Goal: Information Seeking & Learning: Learn about a topic

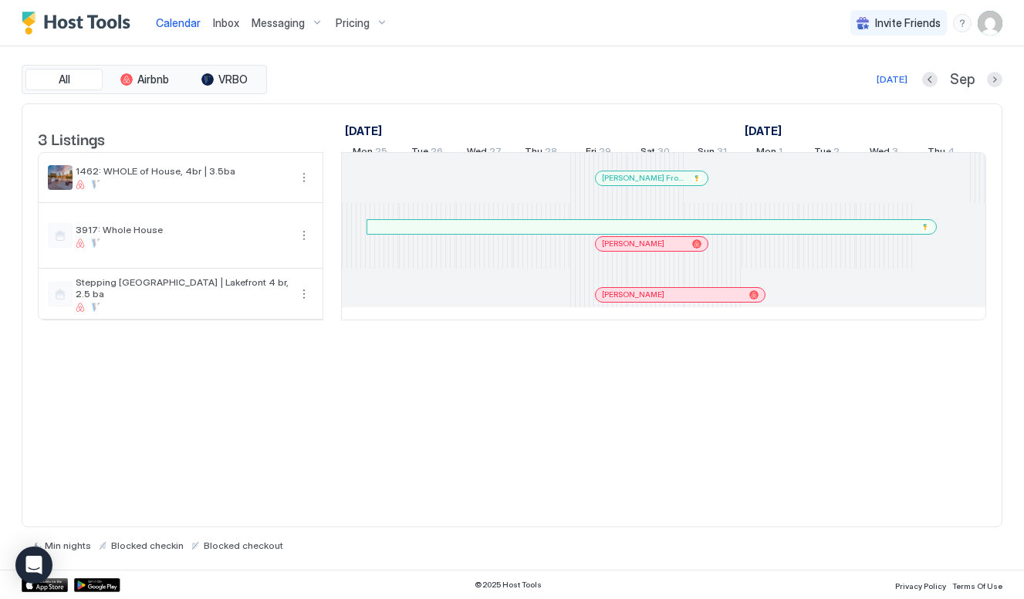
click at [359, 29] on div "Pricing" at bounding box center [361, 23] width 65 height 26
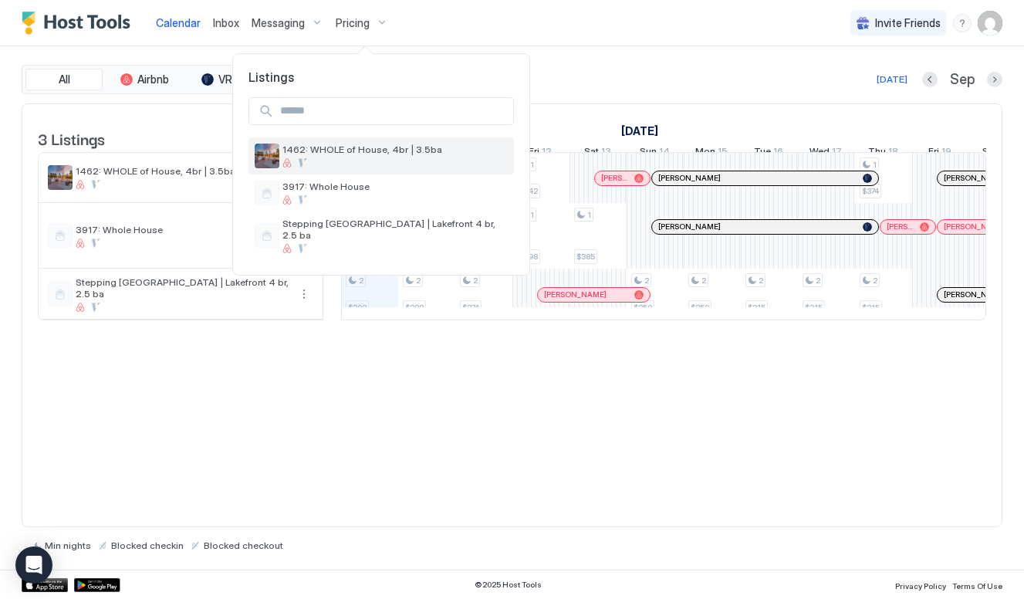
click at [362, 157] on div "1462: WHOLE of House, 4br | 3.5ba" at bounding box center [394, 156] width 225 height 24
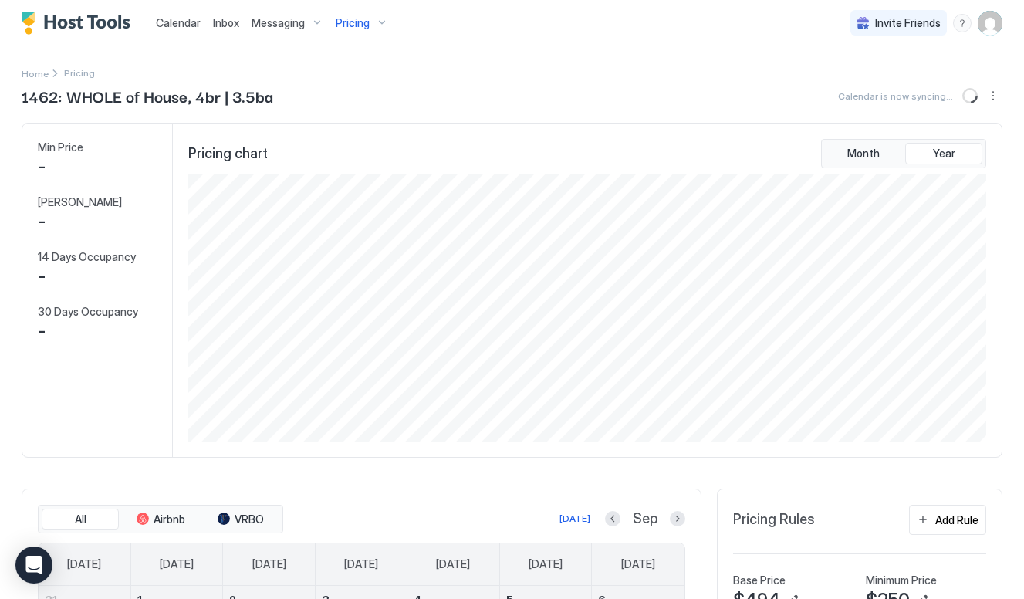
scroll to position [267, 801]
click at [616, 517] on button "Previous month" at bounding box center [612, 518] width 15 height 15
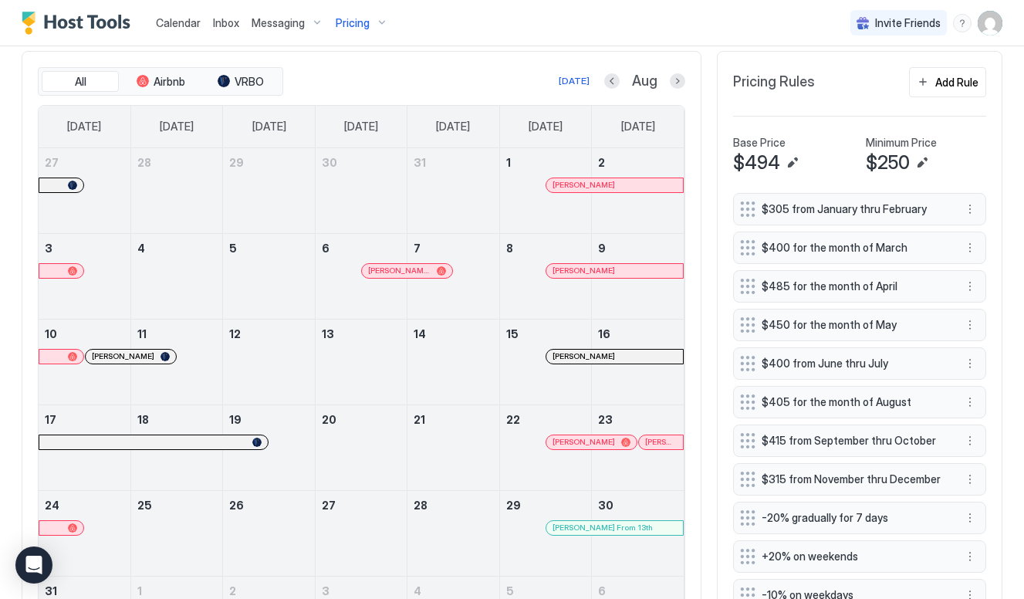
scroll to position [434, 0]
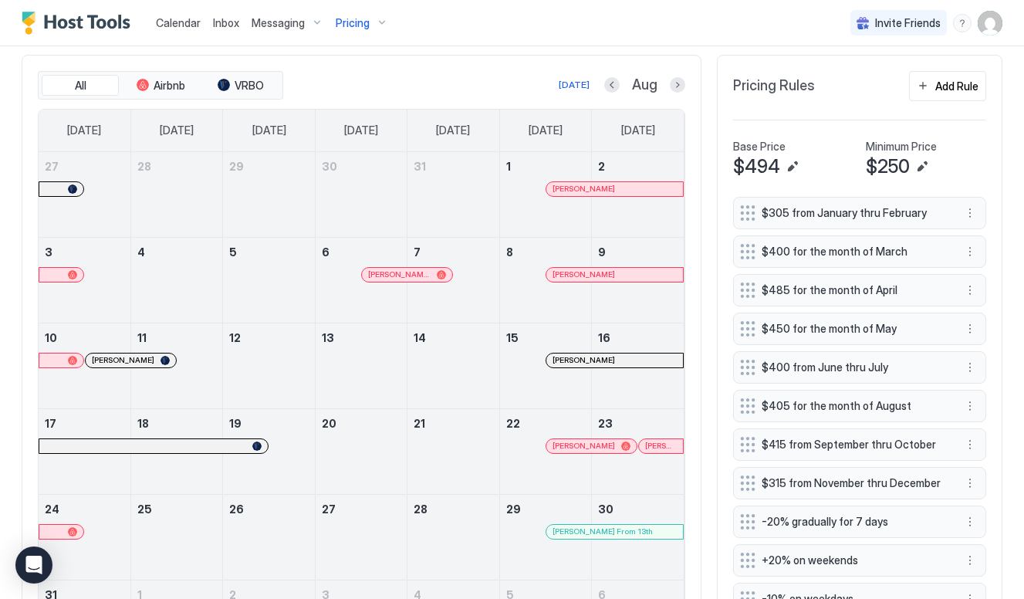
click at [684, 78] on div at bounding box center [677, 84] width 15 height 15
click at [674, 86] on button "Next month" at bounding box center [677, 84] width 15 height 15
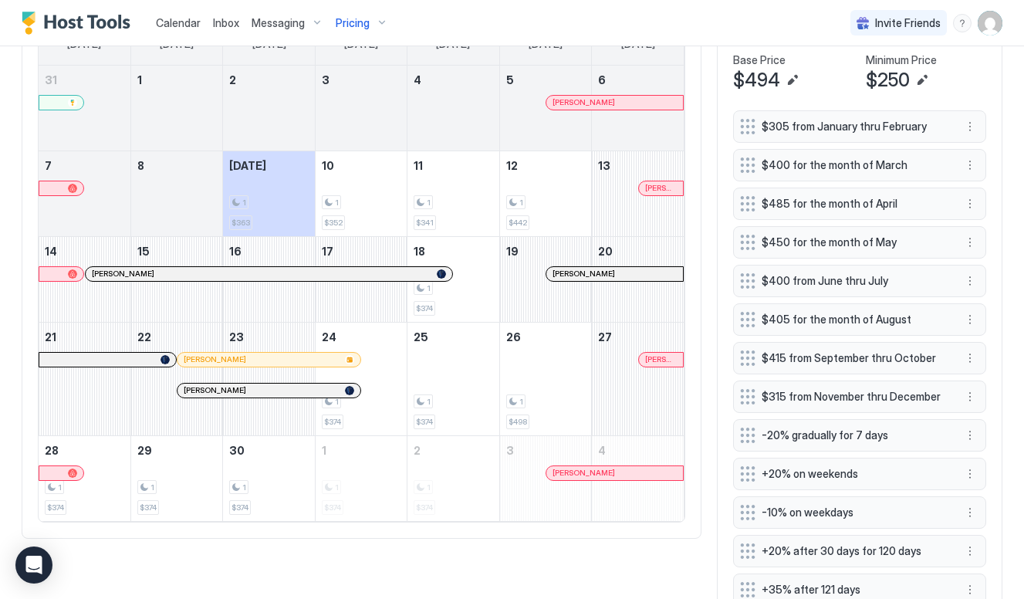
scroll to position [542, 0]
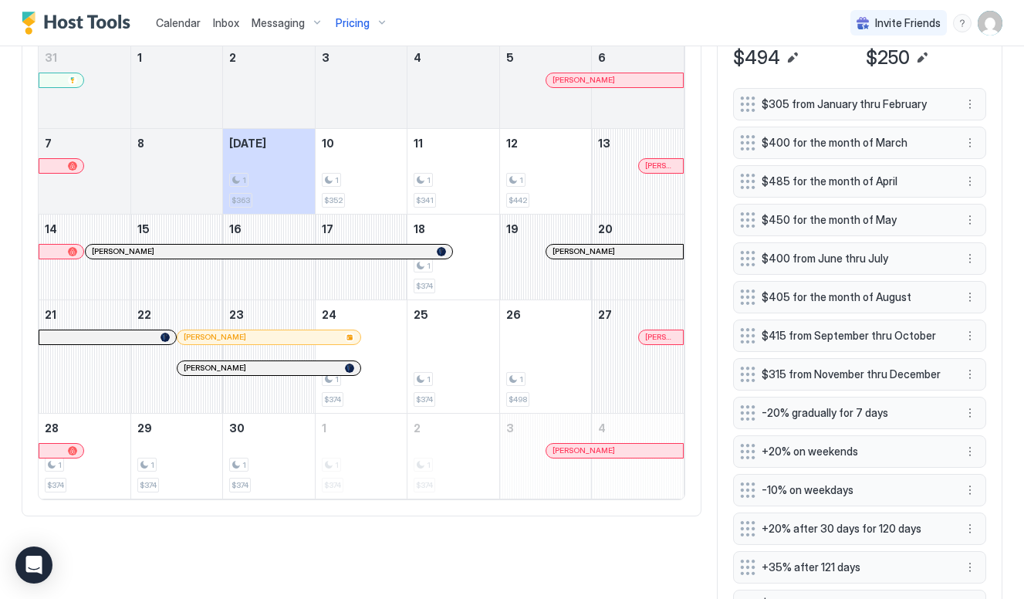
click at [669, 164] on div at bounding box center [669, 166] width 12 height 12
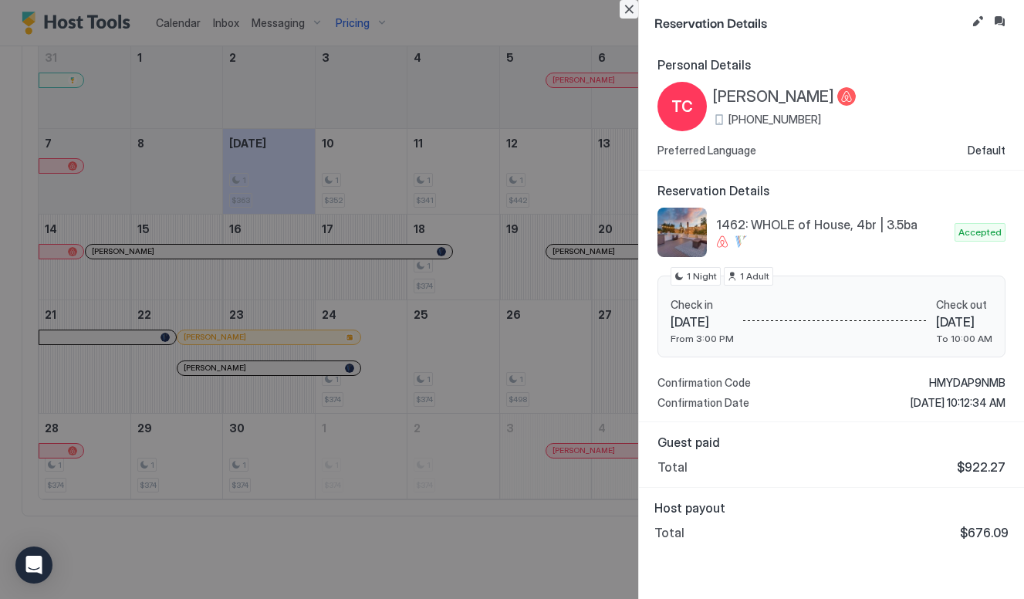
click at [627, 5] on button "Close" at bounding box center [629, 9] width 19 height 19
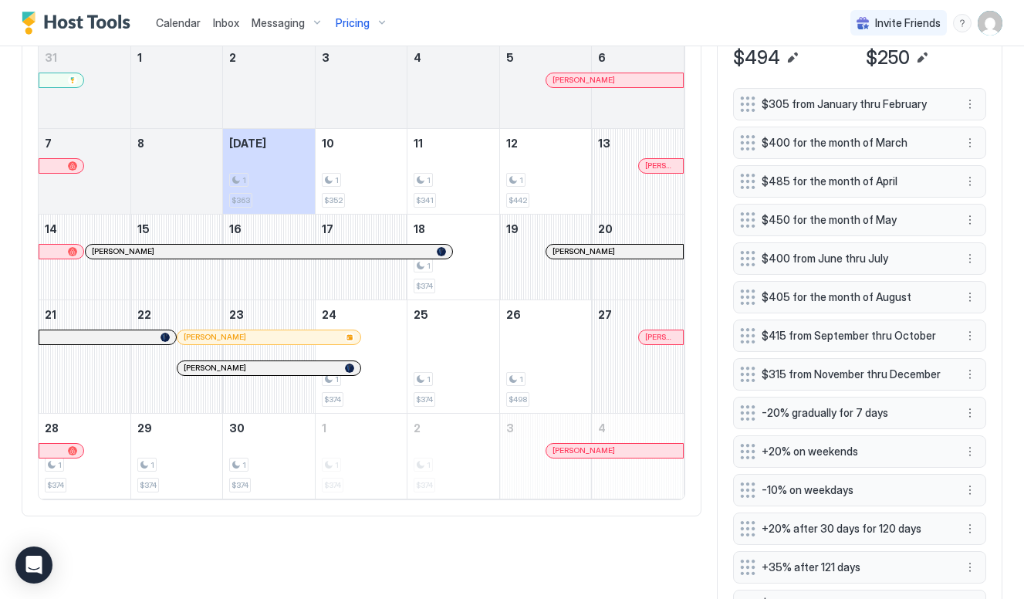
click at [302, 371] on div "[PERSON_NAME]" at bounding box center [268, 368] width 182 height 14
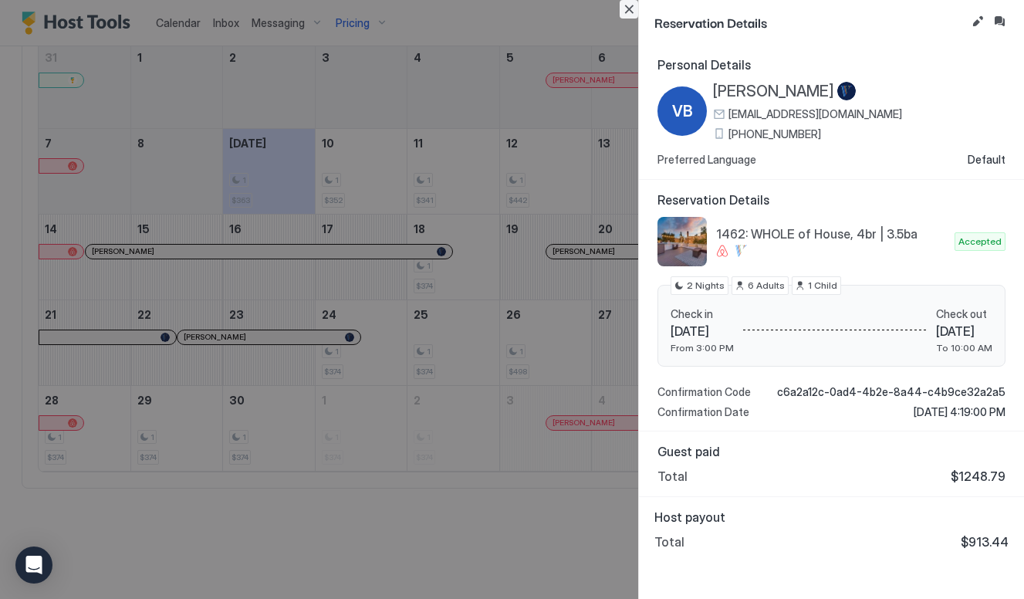
click at [631, 8] on button "Close" at bounding box center [629, 9] width 19 height 19
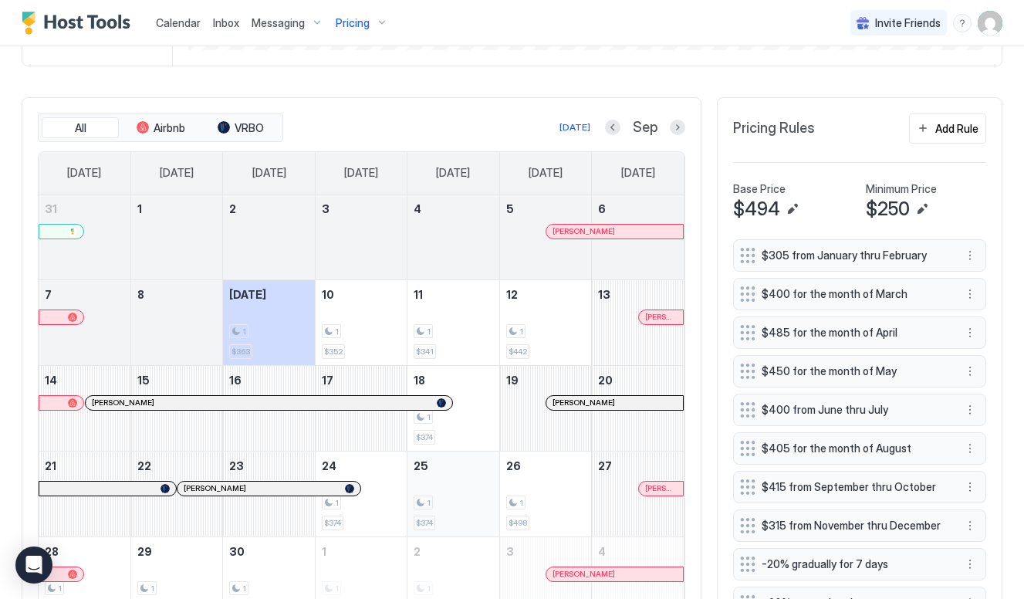
scroll to position [343, 0]
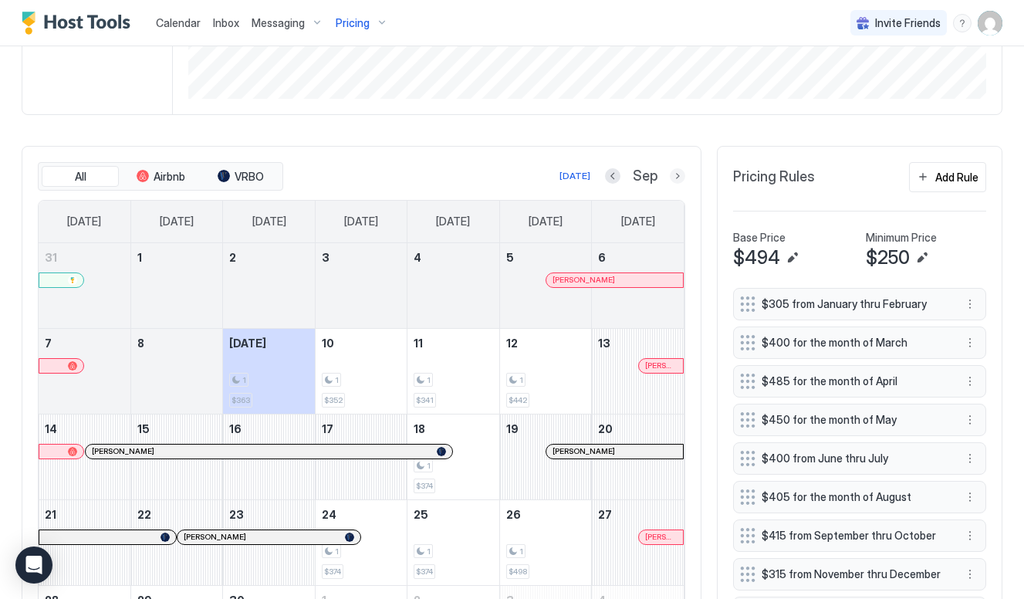
click at [681, 171] on button "Next month" at bounding box center [677, 175] width 15 height 15
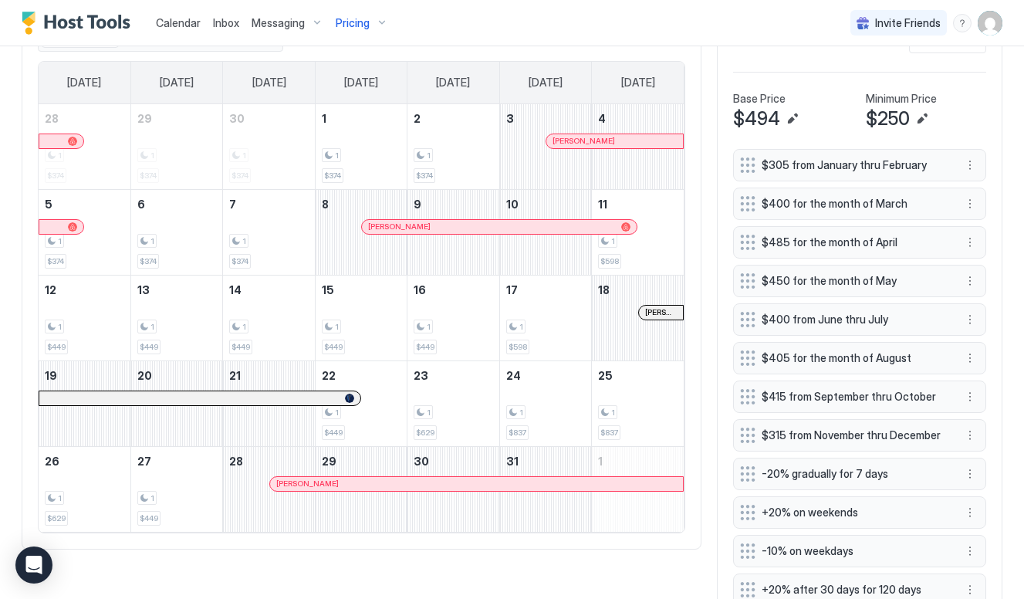
scroll to position [472, 0]
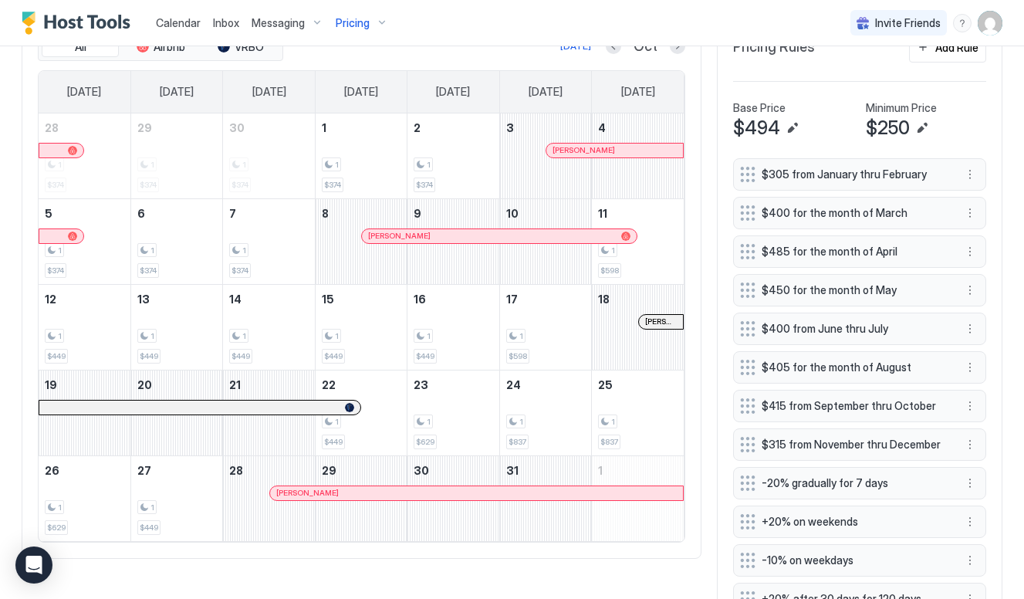
click at [0, 0] on div at bounding box center [0, 0] width 0 height 0
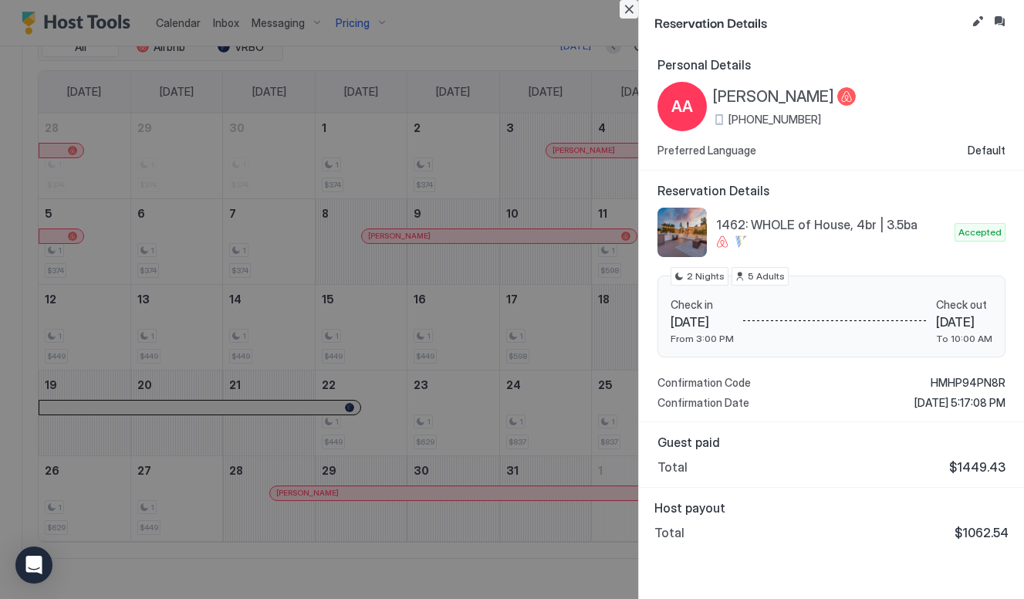
click at [630, 8] on button "Close" at bounding box center [629, 9] width 19 height 19
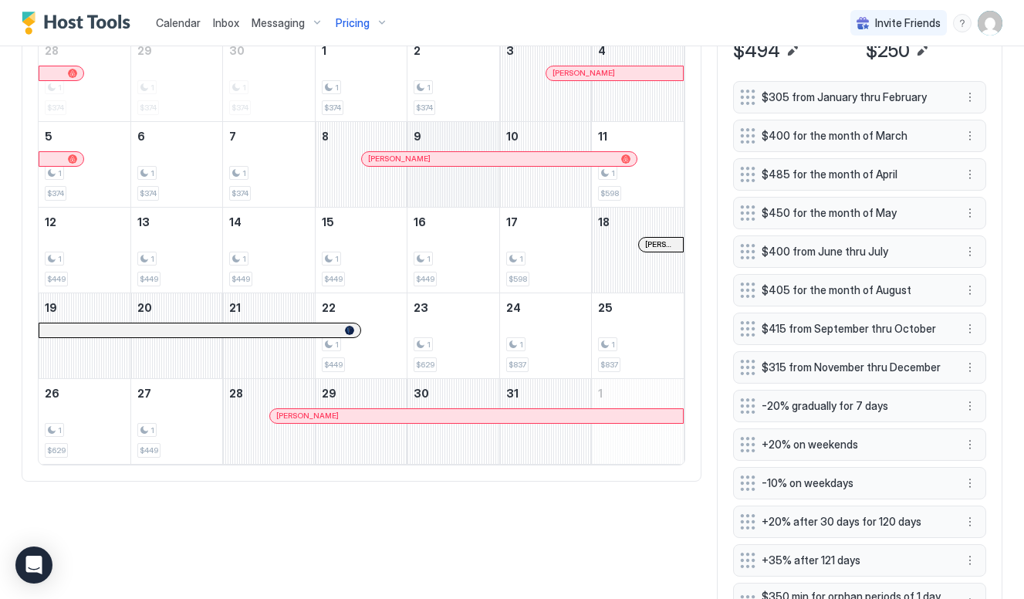
scroll to position [558, 0]
